Goal: Information Seeking & Learning: Learn about a topic

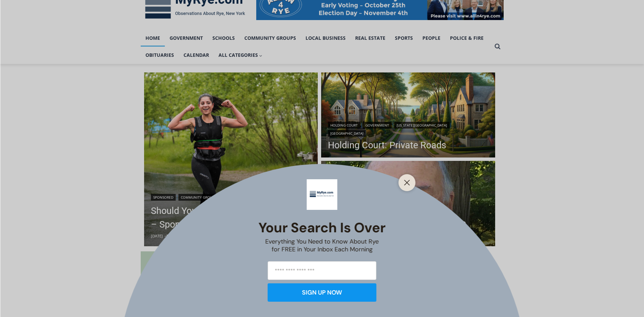
scroll to position [169, 0]
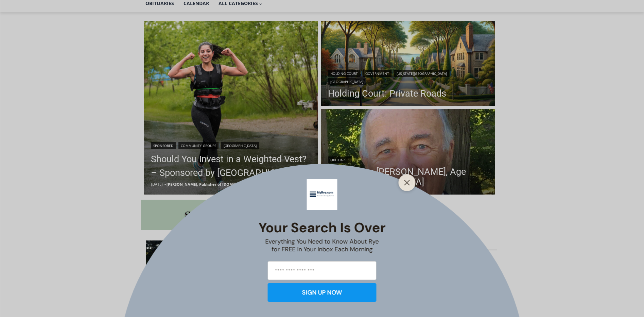
click at [407, 181] on icon "Close" at bounding box center [407, 182] width 6 height 6
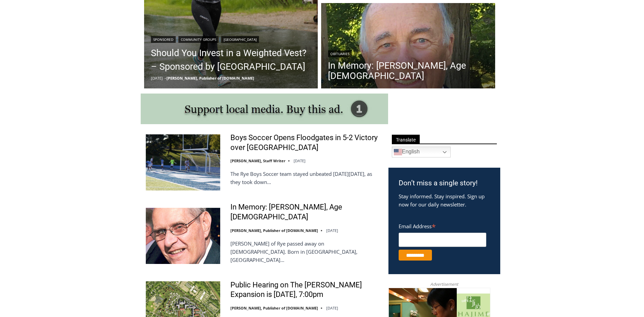
scroll to position [271, 0]
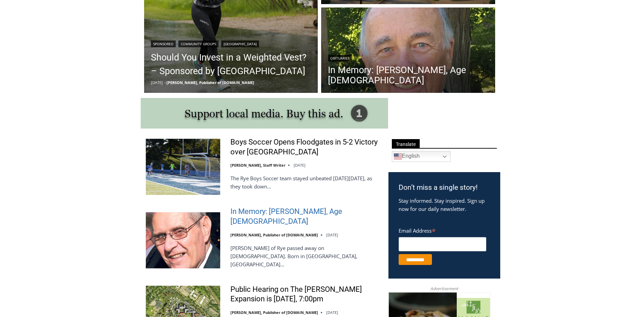
click at [267, 214] on link "In Memory: [PERSON_NAME], Age [DEMOGRAPHIC_DATA]" at bounding box center [304, 216] width 149 height 19
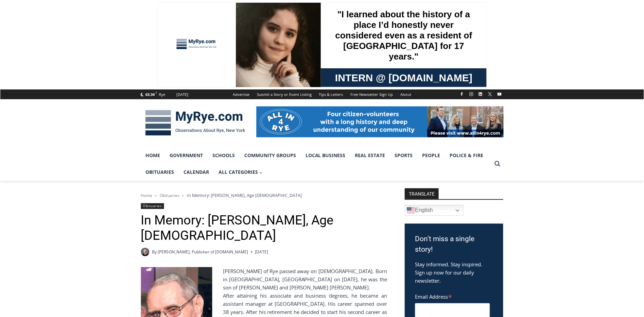
scroll to position [136, 0]
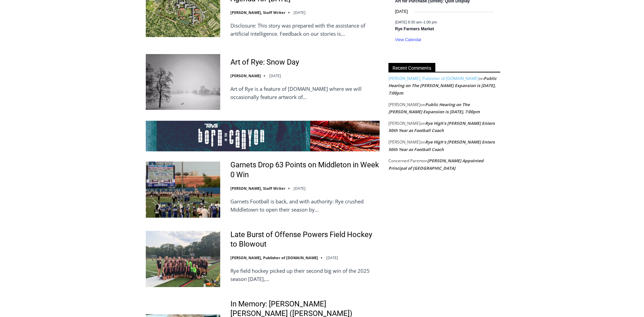
scroll to position [1218, 0]
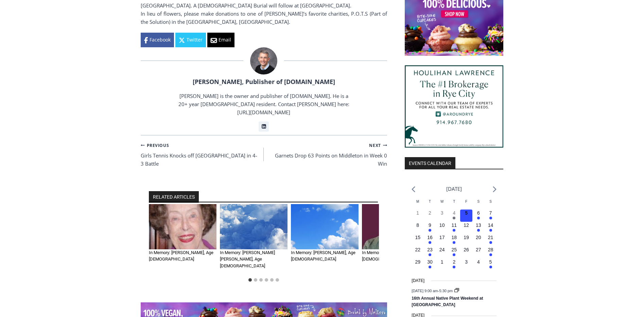
scroll to position [612, 0]
